Goal: Navigation & Orientation: Find specific page/section

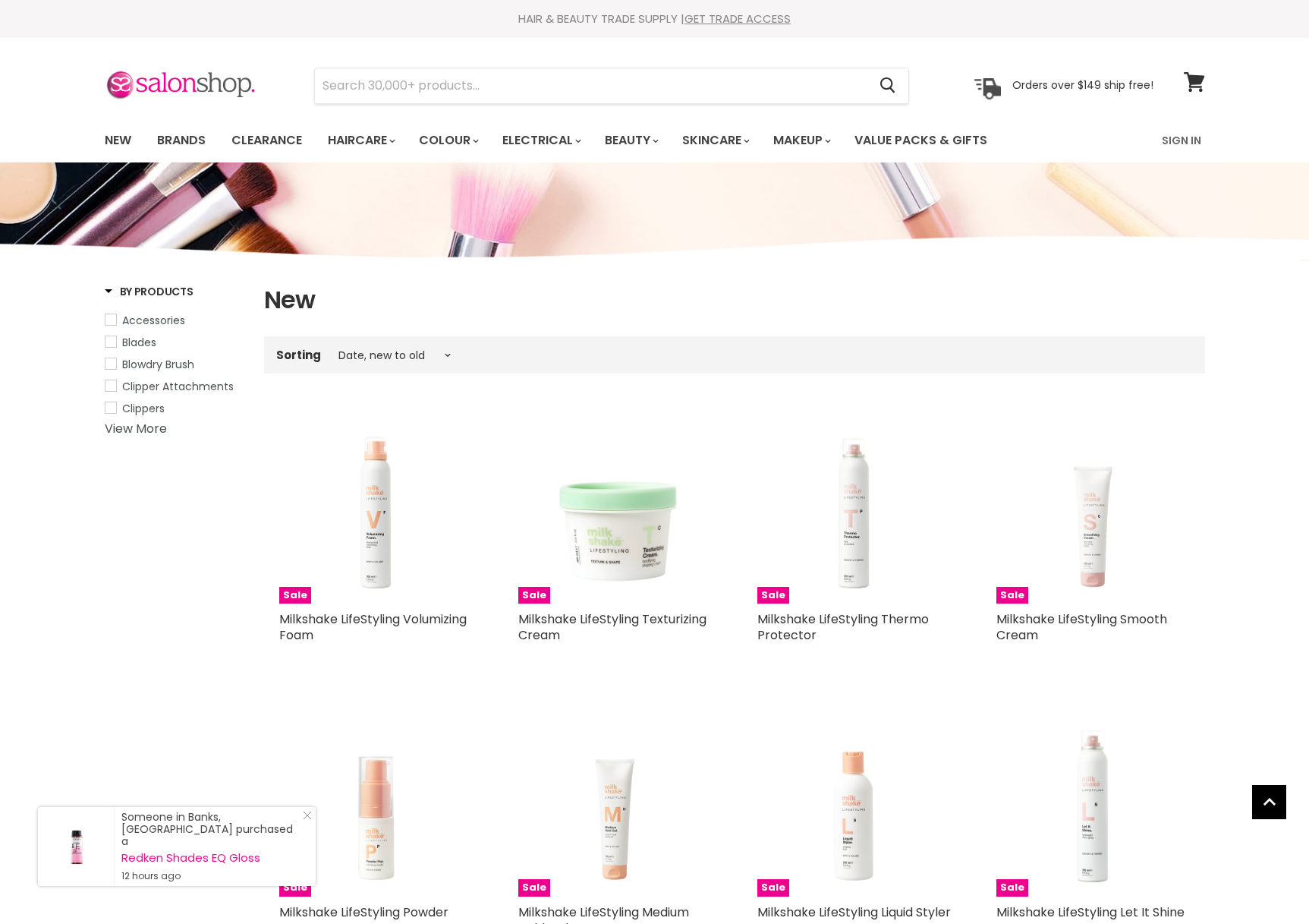
select select "created-descending"
click at [216, 91] on img at bounding box center [180, 86] width 152 height 32
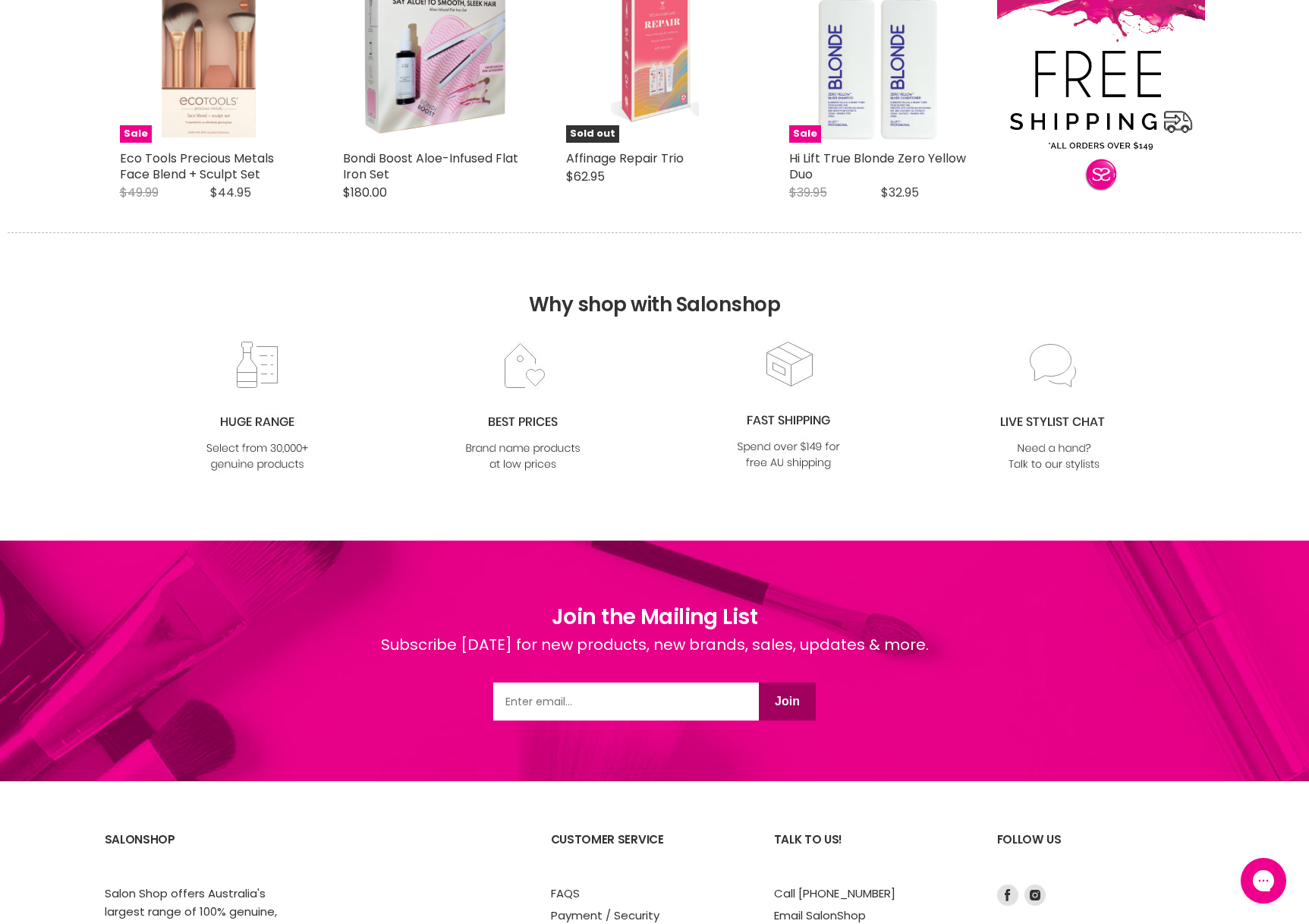
scroll to position [1728, 0]
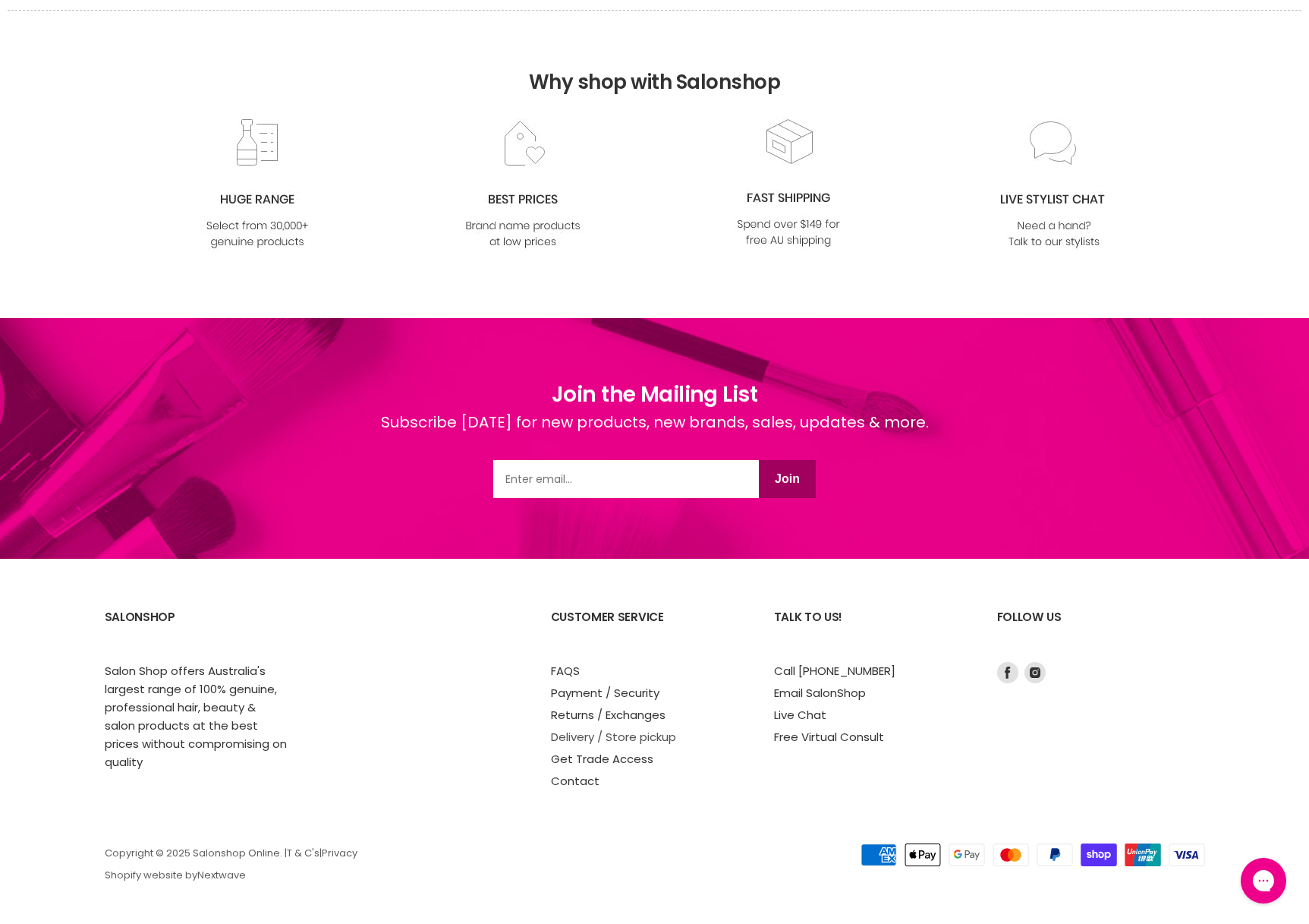
click at [584, 741] on link "Delivery / Store pickup" at bounding box center [613, 736] width 125 height 16
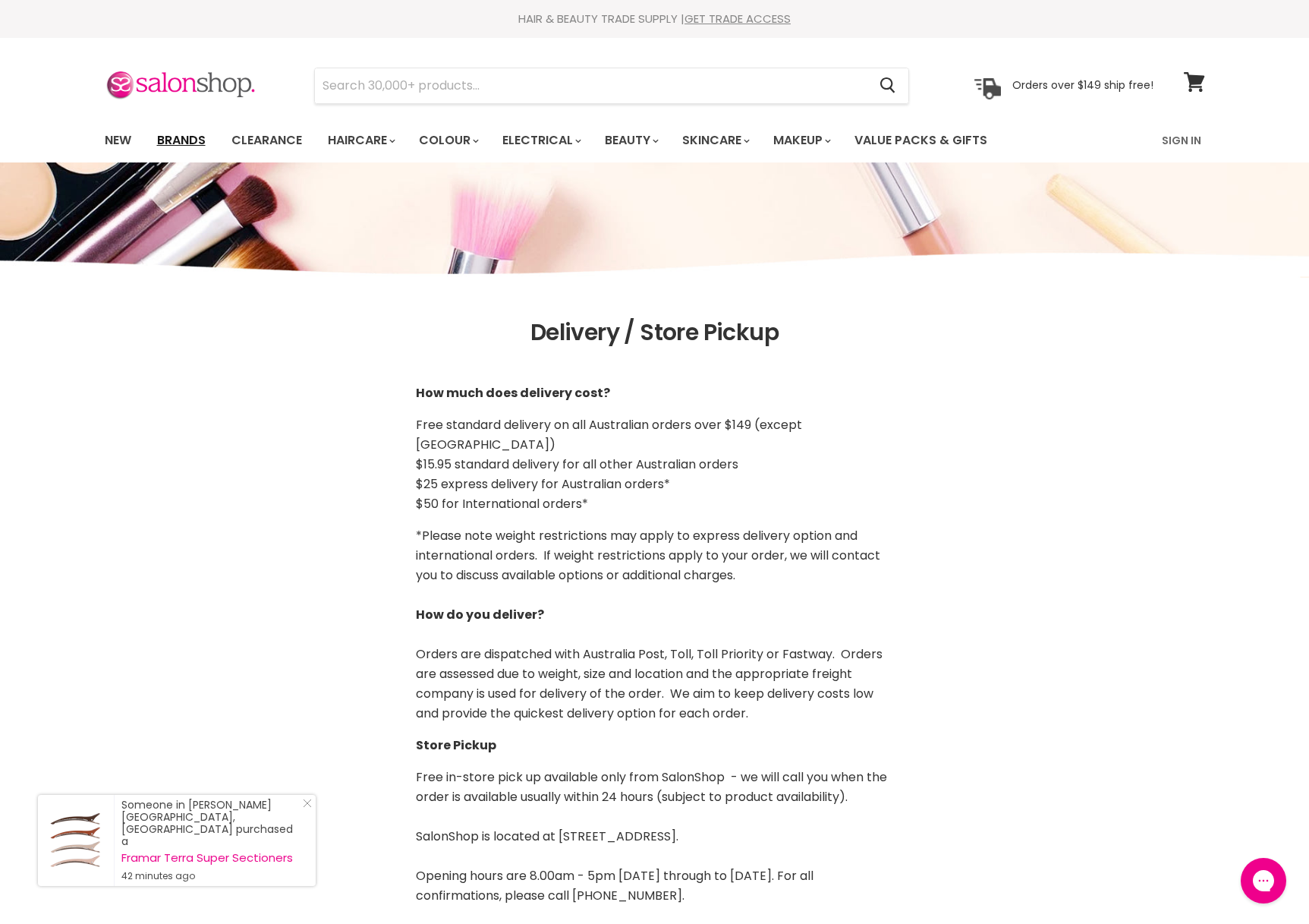
click at [178, 142] on link "Brands" at bounding box center [181, 141] width 72 height 32
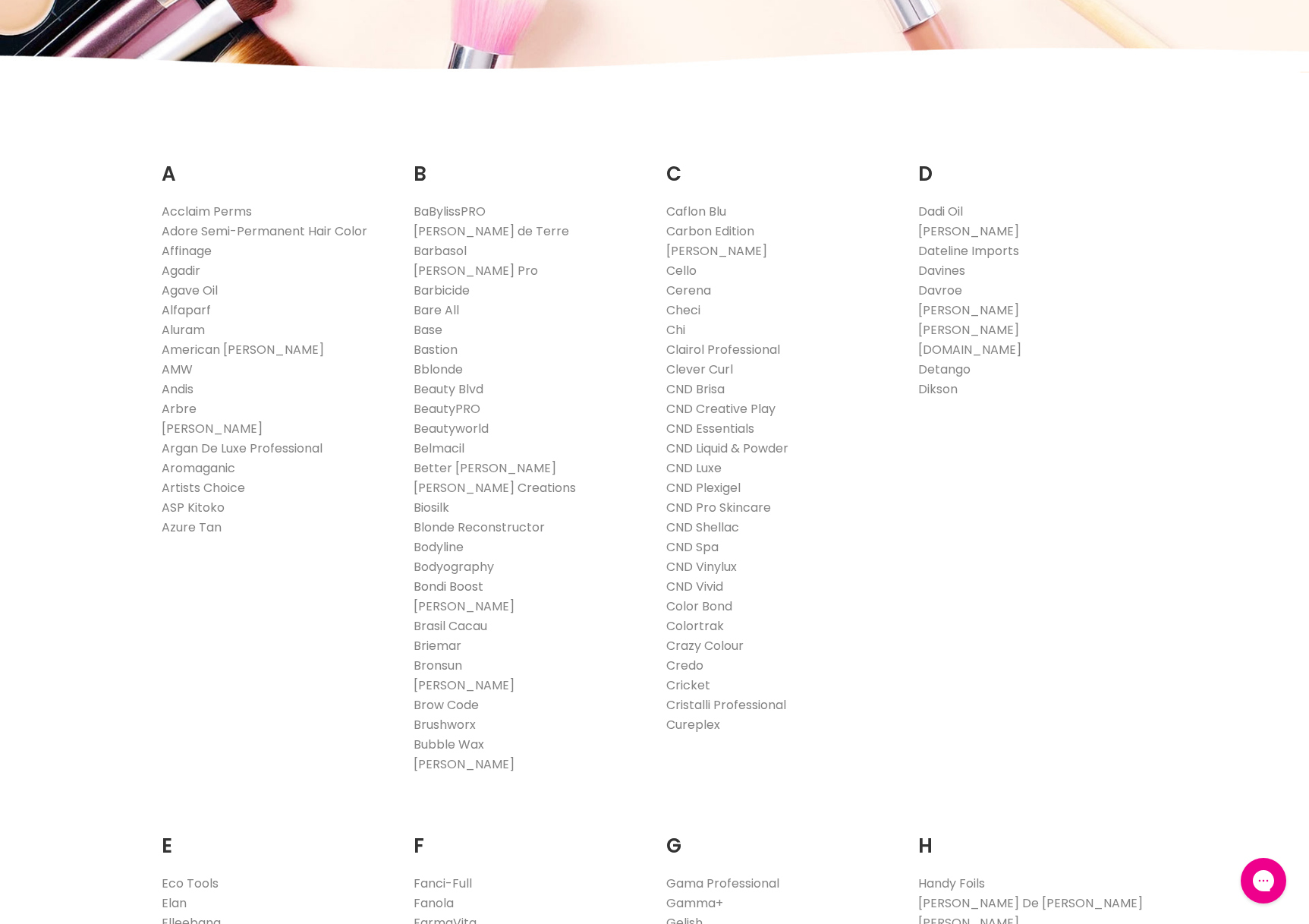
click at [476, 591] on link "Bondi Boost" at bounding box center [448, 586] width 70 height 18
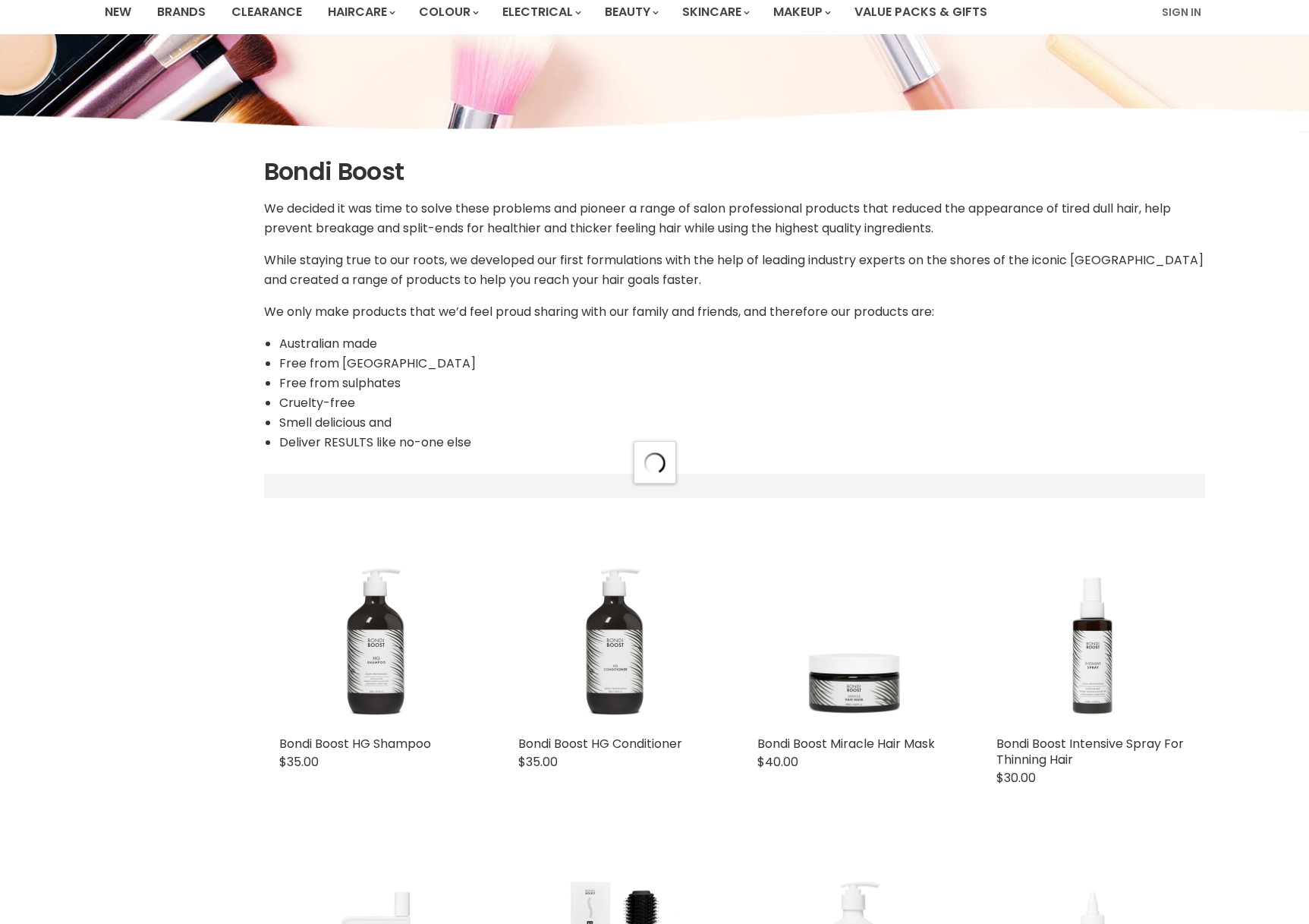
select select "manual"
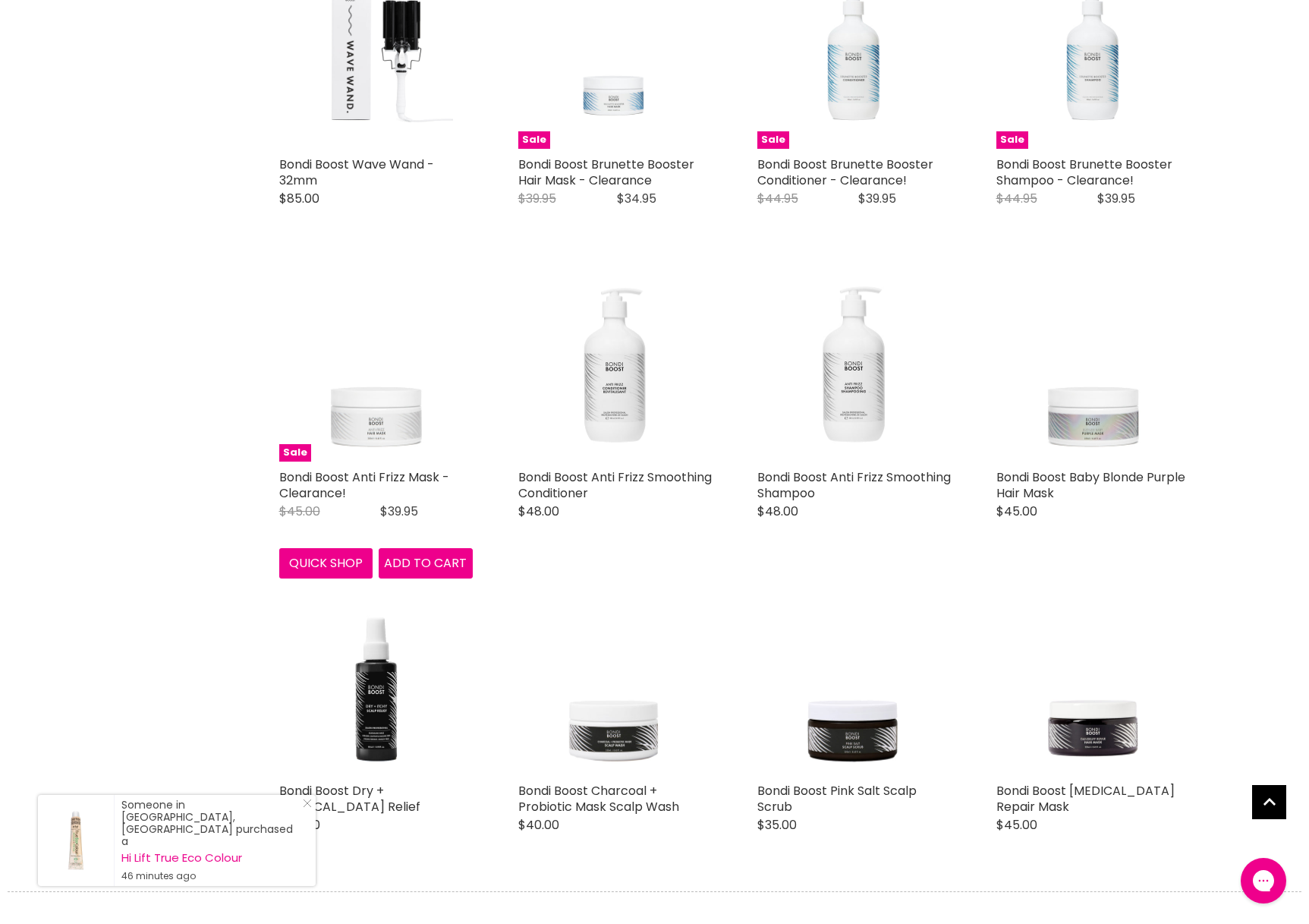
scroll to position [3540, 0]
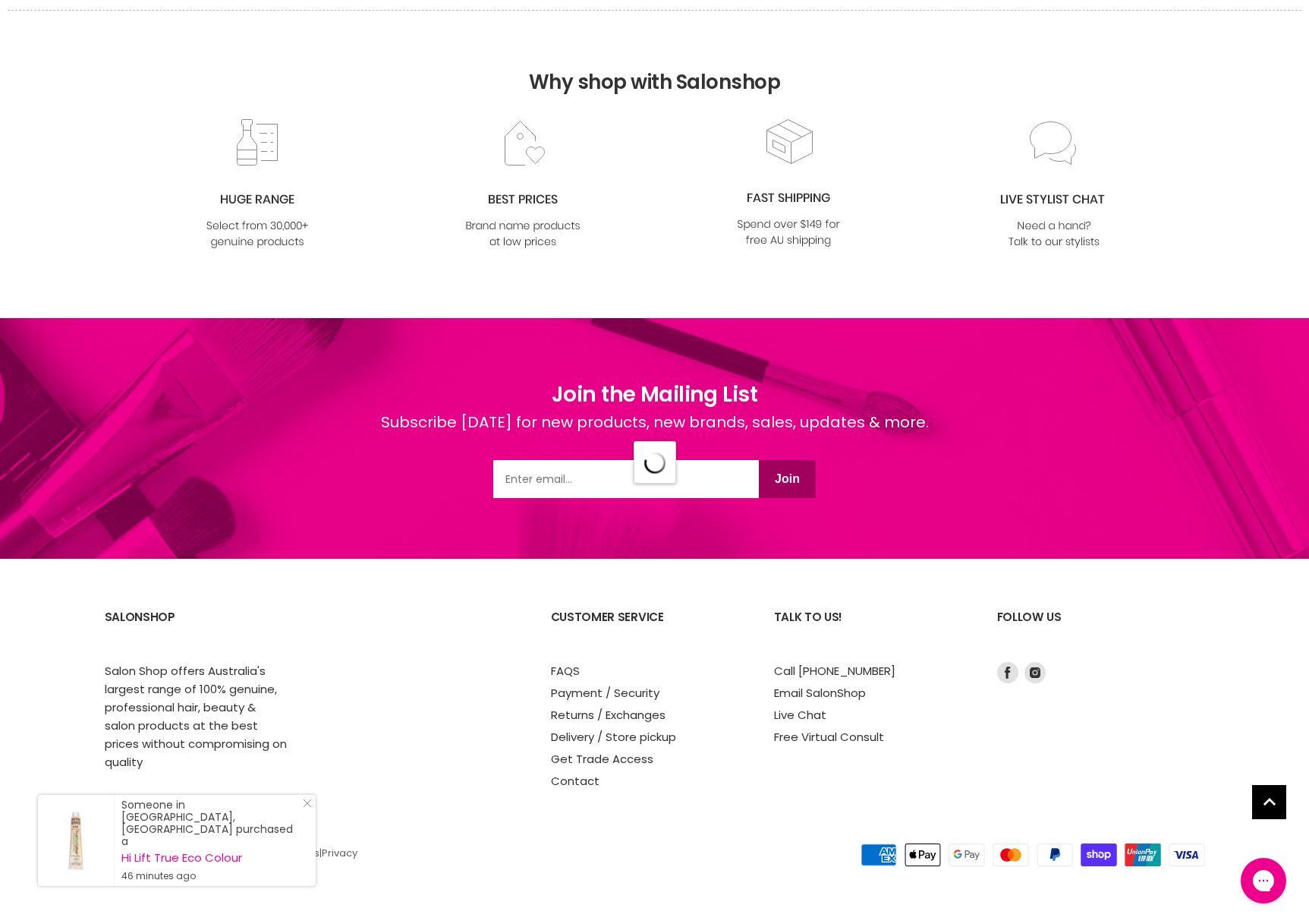
select select "manual"
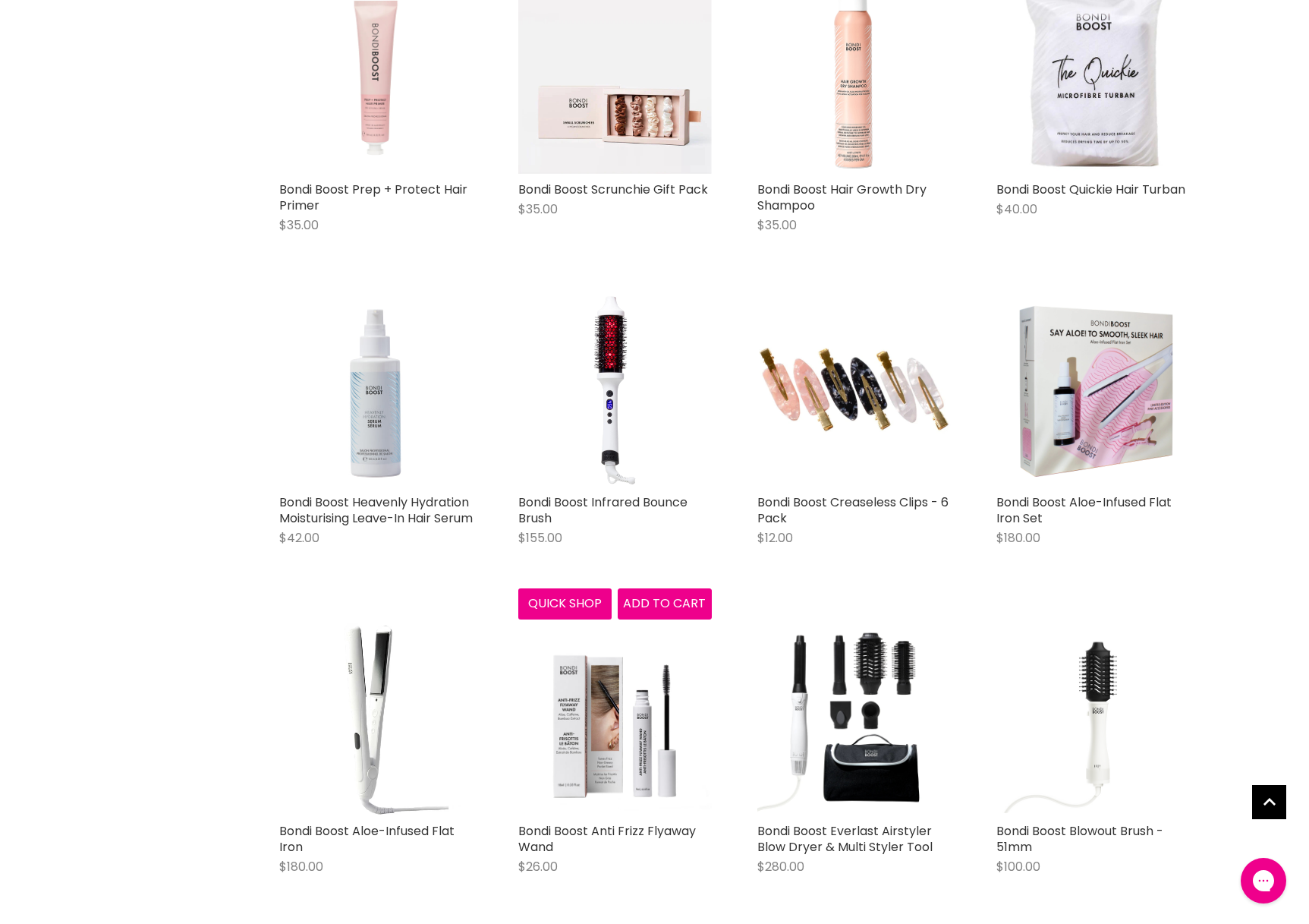
scroll to position [4842, 0]
